Goal: Obtain resource: Download file/media

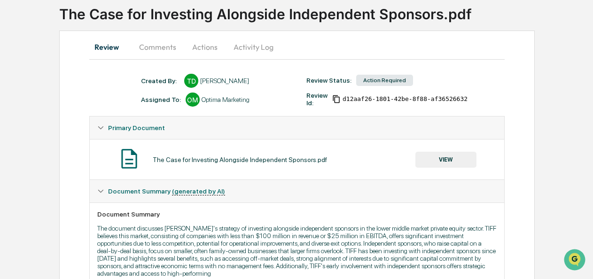
scroll to position [76, 0]
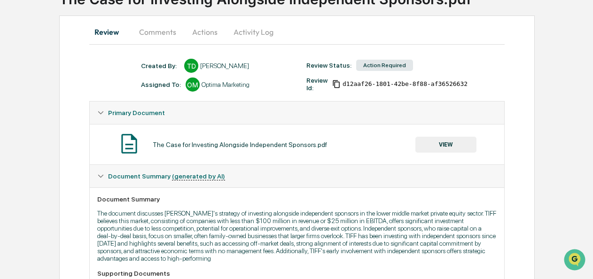
click at [457, 141] on button "VIEW" at bounding box center [445, 145] width 61 height 16
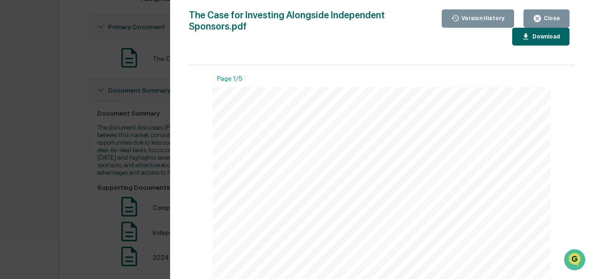
scroll to position [185, 0]
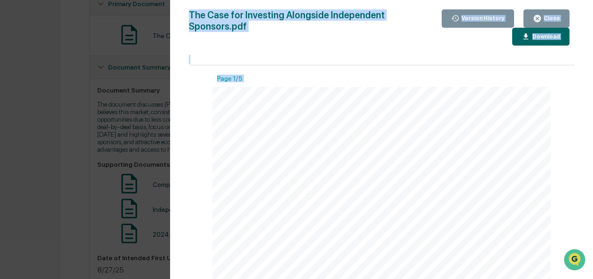
drag, startPoint x: 575, startPoint y: 87, endPoint x: 568, endPoint y: 117, distance: 30.9
click at [568, 117] on div "Version History [DATE] 09:35 PM [PERSON_NAME] The Case for Investing Alongside …" at bounding box center [381, 149] width 423 height 298
copy div "Version History [DATE] 09:35 PM [PERSON_NAME] The Case for Investing Alongside …"
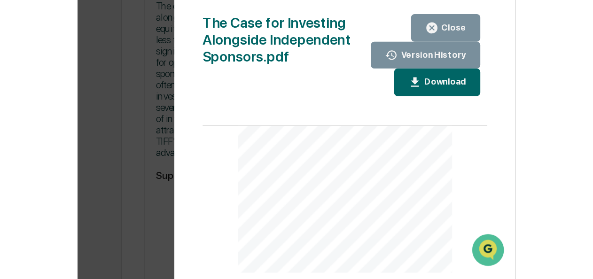
scroll to position [313, 0]
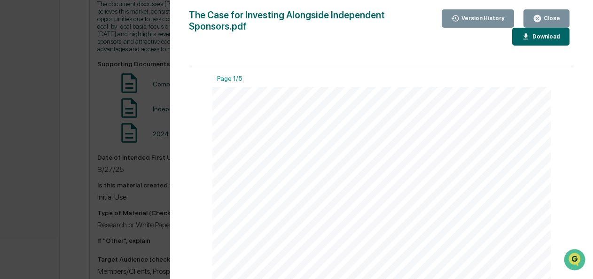
click at [573, 255] on img "Open customer support" at bounding box center [574, 259] width 23 height 19
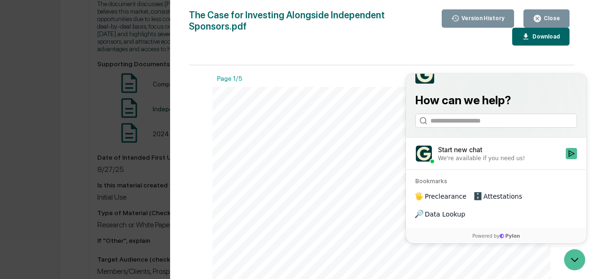
drag, startPoint x: 573, startPoint y: 255, endPoint x: 432, endPoint y: 175, distance: 162.0
click at [563, 248] on html at bounding box center [575, 260] width 25 height 25
click at [255, 170] on span "companies with less than $100mm of revenue or $25mm of EBITDA – offers an attra…" at bounding box center [374, 169] width 244 height 6
click at [557, 15] on div "Close" at bounding box center [551, 18] width 18 height 7
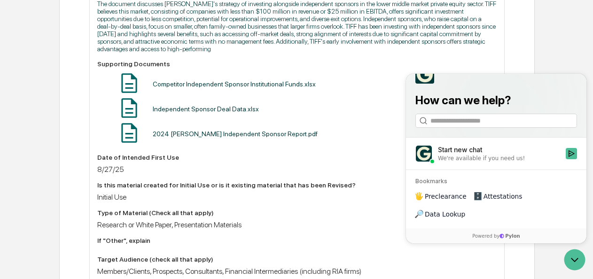
scroll to position [81, 0]
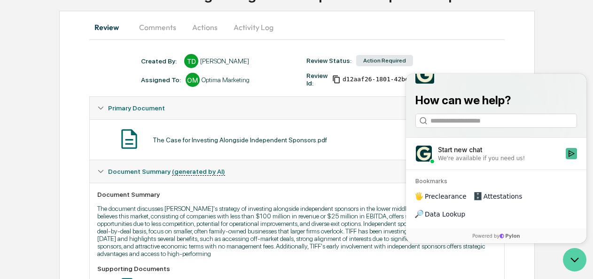
click at [572, 257] on icon "Open customer support" at bounding box center [574, 259] width 23 height 23
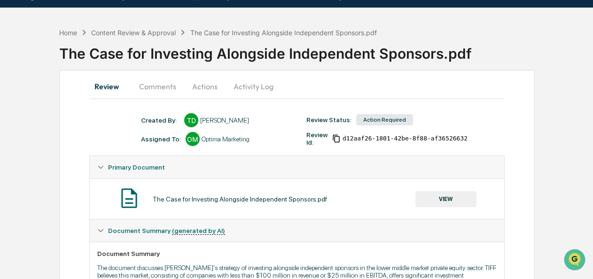
scroll to position [36, 0]
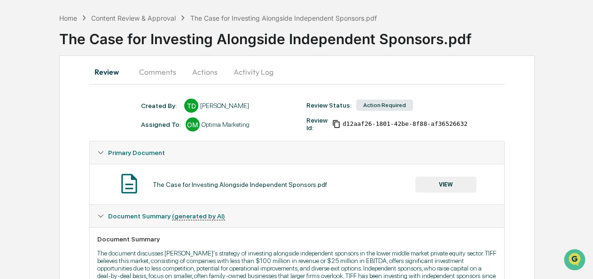
click at [456, 184] on button "VIEW" at bounding box center [445, 185] width 61 height 16
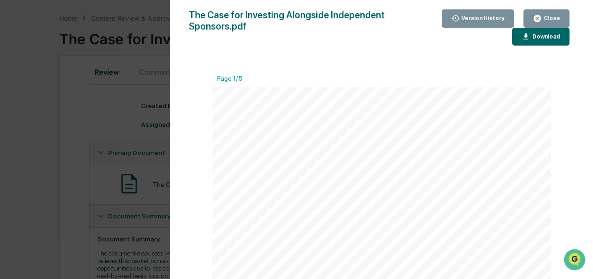
click at [434, 130] on span "TIFF: The Case for Investing Alongside Independent Sponsors" at bounding box center [379, 132] width 255 height 9
click at [378, 170] on span "companies with less than $100mm of revenue or $25mm of EBITDA – offers an attra…" at bounding box center [374, 169] width 244 height 6
click at [366, 241] on span "multiple companies through a traditional blind pool structure. These companies …" at bounding box center [380, 240] width 257 height 6
click at [543, 16] on div "Close" at bounding box center [551, 18] width 18 height 7
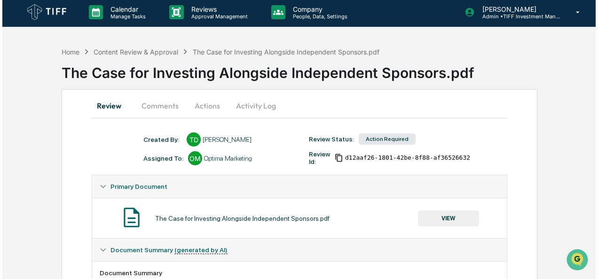
scroll to position [0, 0]
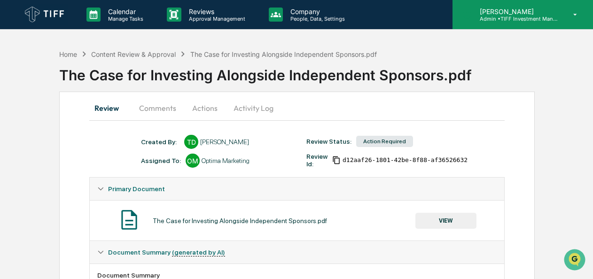
click at [496, 24] on div "[PERSON_NAME] Admin • TIFF Investment Management" at bounding box center [522, 14] width 140 height 29
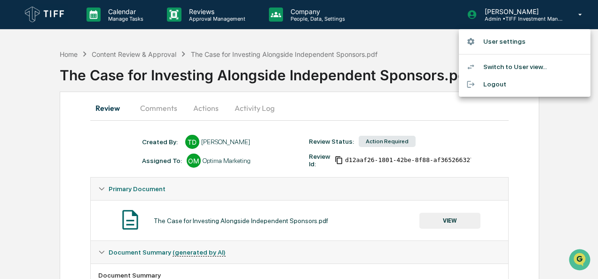
click at [508, 83] on li "Logout" at bounding box center [525, 84] width 132 height 17
